Goal: Information Seeking & Learning: Learn about a topic

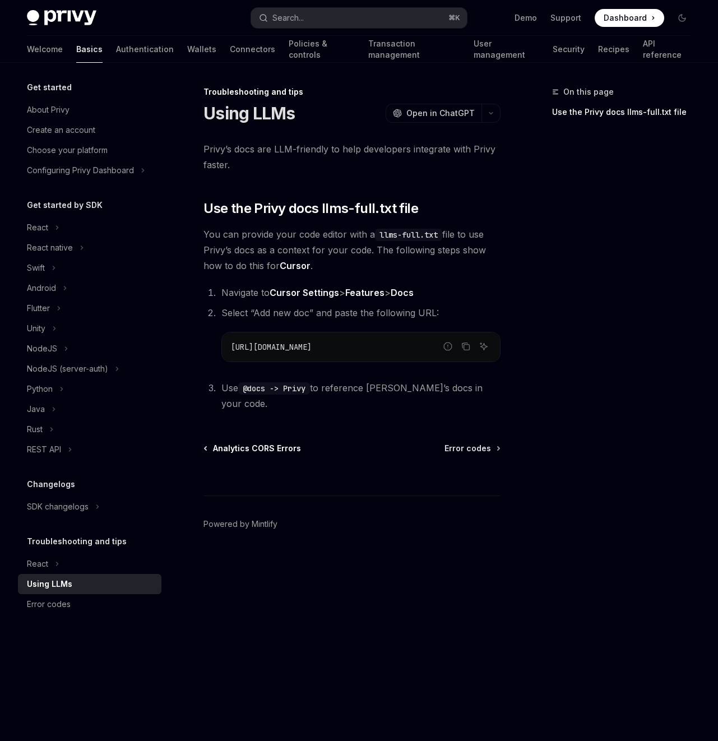
click at [250, 443] on span "Analytics CORS Errors" at bounding box center [257, 448] width 88 height 11
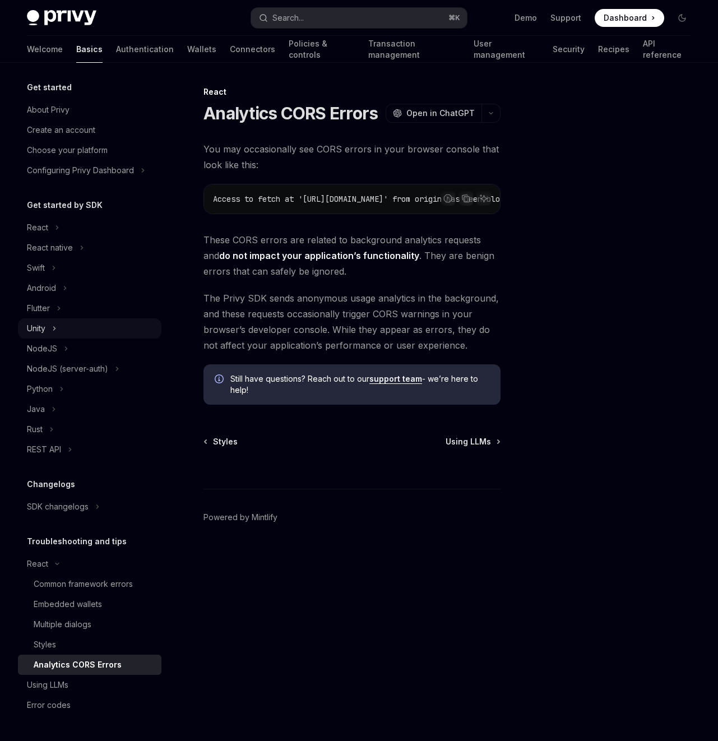
click at [59, 319] on button "Unity" at bounding box center [90, 329] width 144 height 20
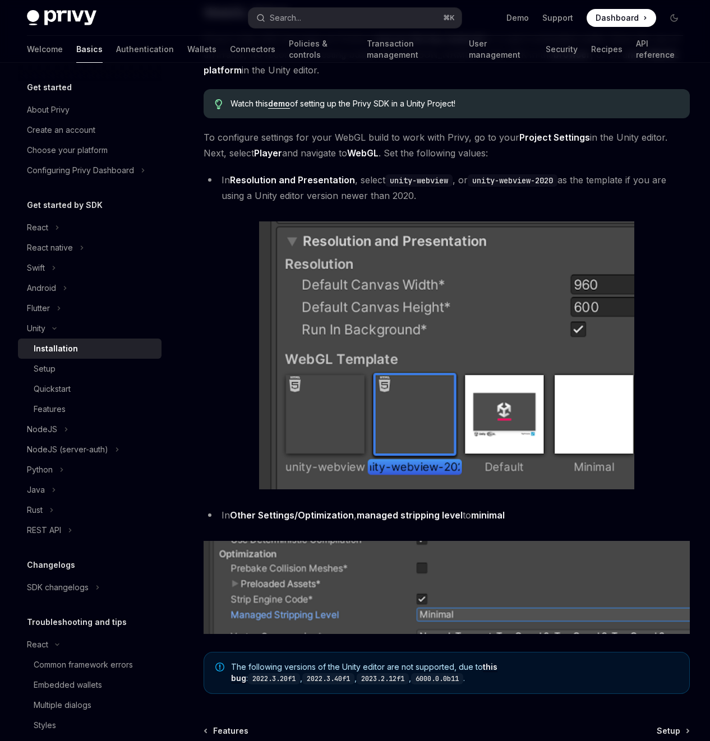
scroll to position [1124, 0]
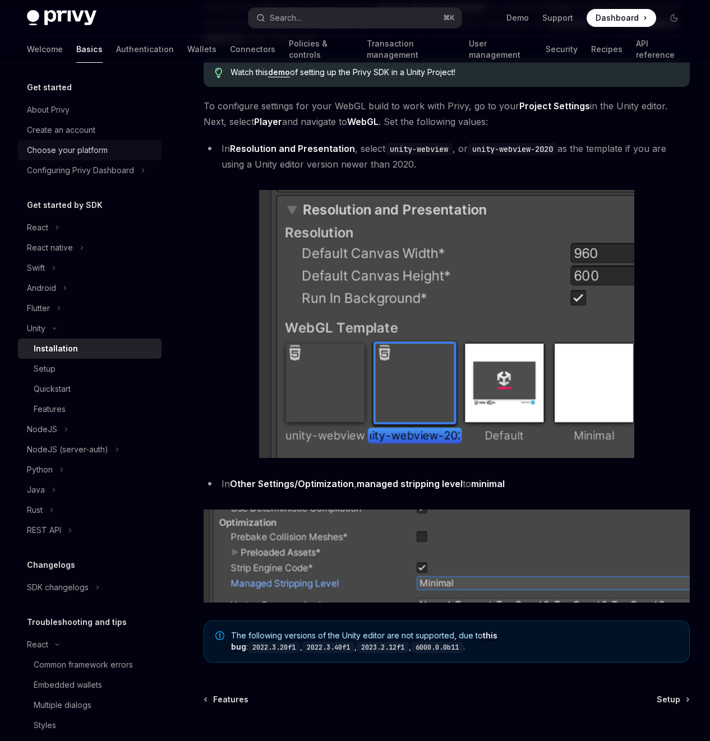
click at [55, 144] on div "Choose your platform" at bounding box center [67, 150] width 81 height 13
type textarea "*"
